Goal: Check status

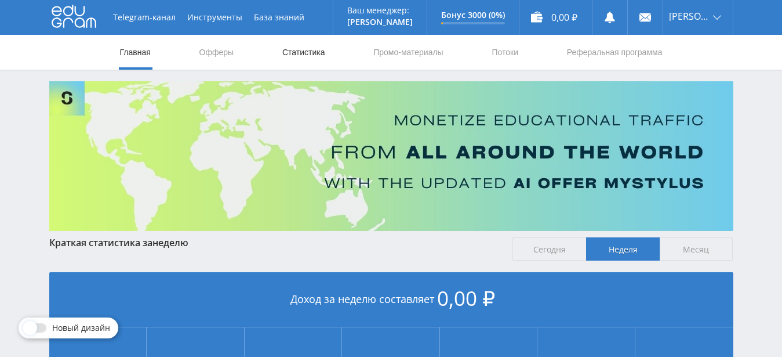
click at [286, 63] on link "Статистика" at bounding box center [303, 52] width 45 height 35
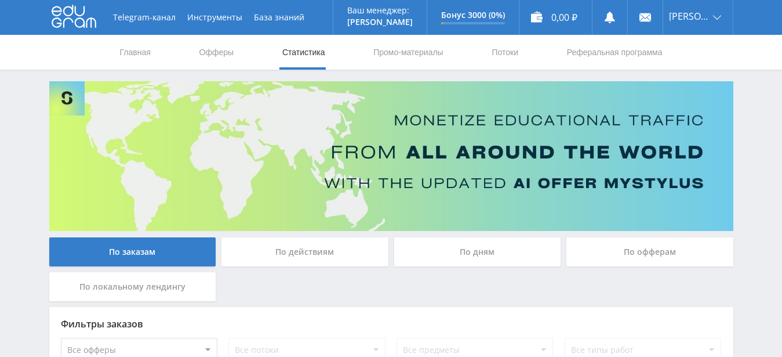
scroll to position [137, 0]
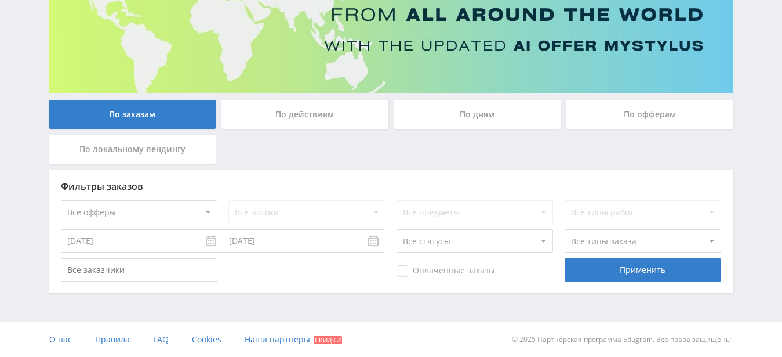
click at [174, 148] on div "По локальному лендингу" at bounding box center [132, 148] width 167 height 29
click at [172, 155] on div "По локальному лендингу" at bounding box center [132, 148] width 167 height 29
click at [0, 0] on input "По локальному лендингу" at bounding box center [0, 0] width 0 height 0
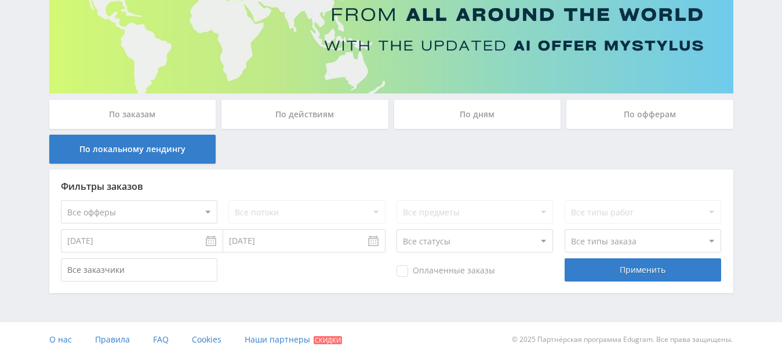
scroll to position [59, 0]
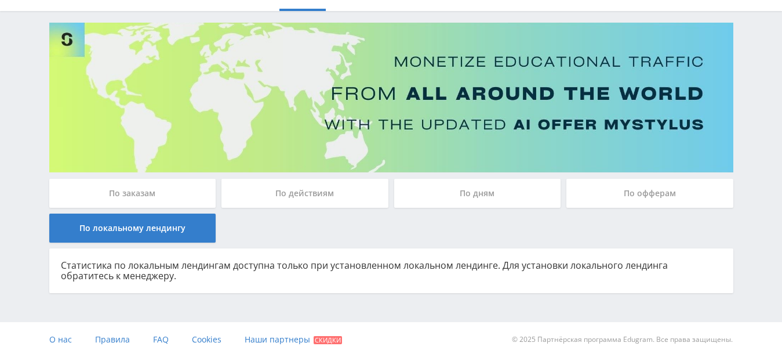
click at [307, 199] on div "По действиям" at bounding box center [304, 193] width 167 height 29
click at [0, 0] on input "По действиям" at bounding box center [0, 0] width 0 height 0
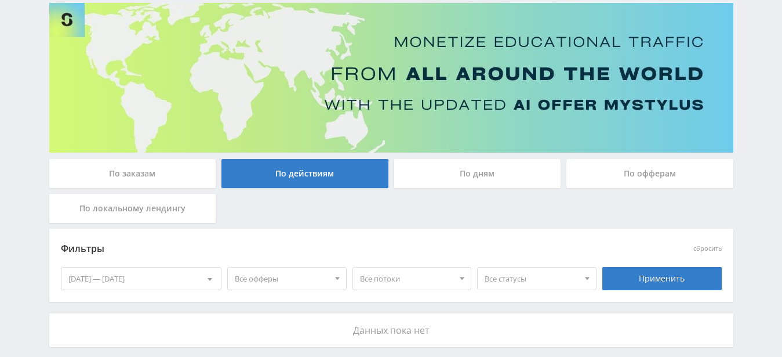
scroll to position [14, 0]
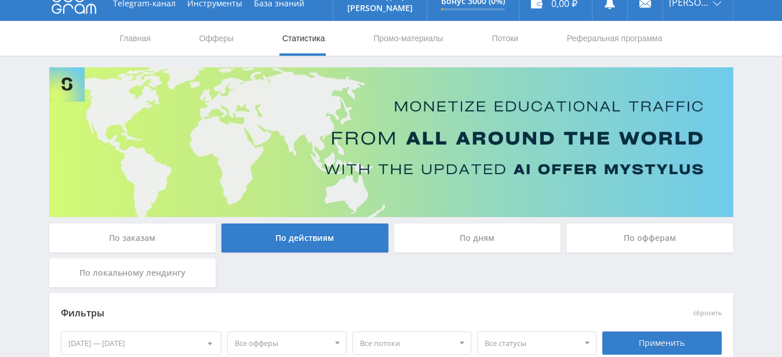
click at [488, 222] on div "По заказам По действиям По дням По офферам По локальному лендингу Фильтры сброс…" at bounding box center [391, 239] width 696 height 344
click at [495, 233] on div "По дням" at bounding box center [477, 237] width 167 height 29
click at [0, 0] on input "По дням" at bounding box center [0, 0] width 0 height 0
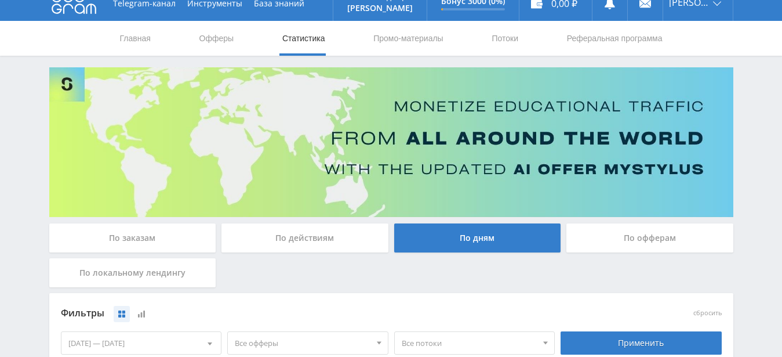
click at [609, 248] on div "По офферам" at bounding box center [649, 237] width 167 height 29
click at [0, 0] on input "По офферам" at bounding box center [0, 0] width 0 height 0
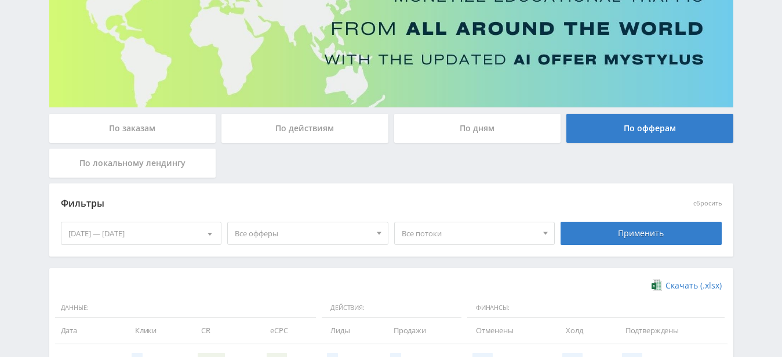
scroll to position [121, 0]
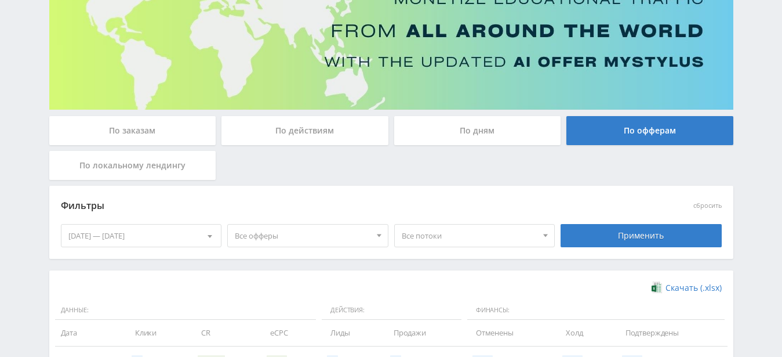
click at [197, 237] on div "[DATE] — [DATE]" at bounding box center [141, 235] width 160 height 22
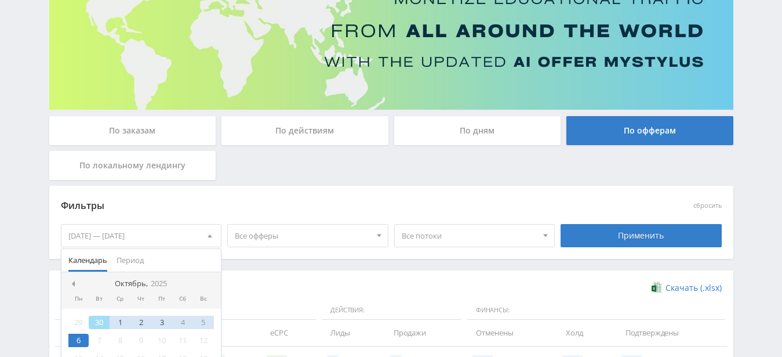
click at [197, 237] on div "[DATE] — [DATE]" at bounding box center [141, 235] width 160 height 22
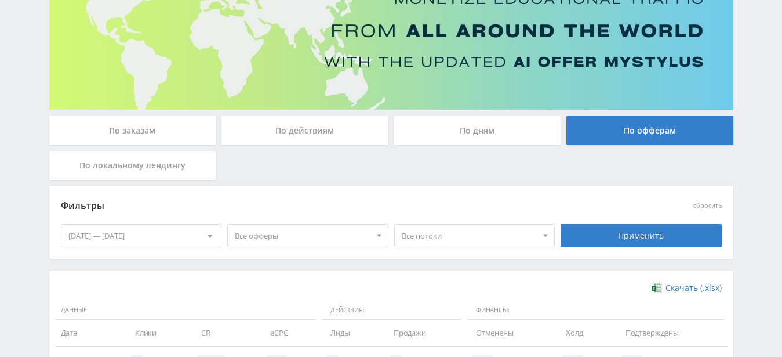
scroll to position [0, 0]
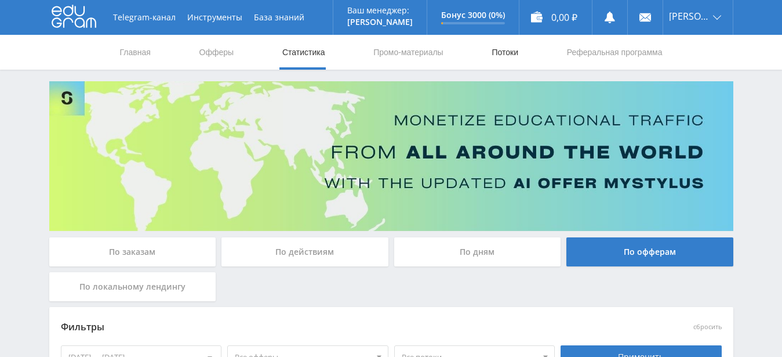
click at [501, 55] on link "Потоки" at bounding box center [504, 52] width 29 height 35
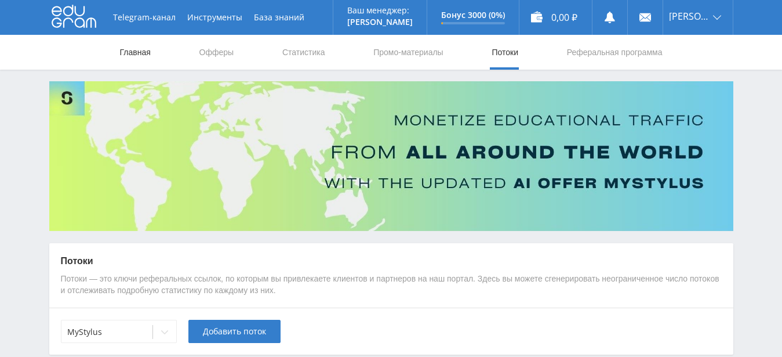
click at [131, 61] on link "Главная" at bounding box center [135, 52] width 33 height 35
